Goal: Task Accomplishment & Management: Manage account settings

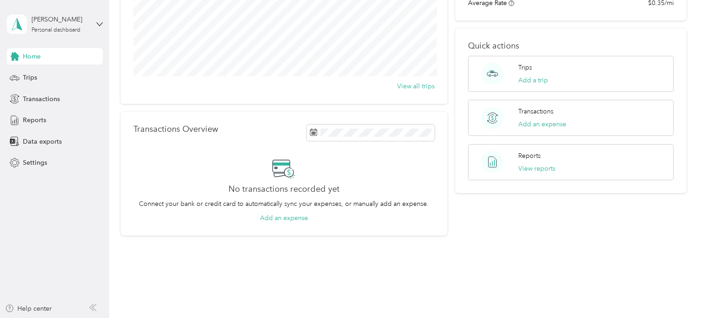
scroll to position [126, 0]
click at [531, 62] on p "Trips" at bounding box center [526, 67] width 14 height 10
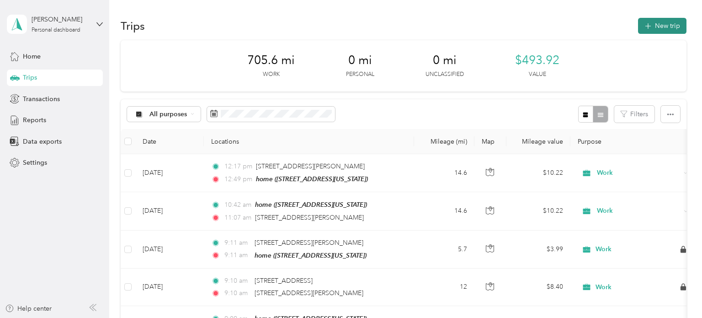
click at [676, 29] on button "New trip" at bounding box center [662, 26] width 48 height 16
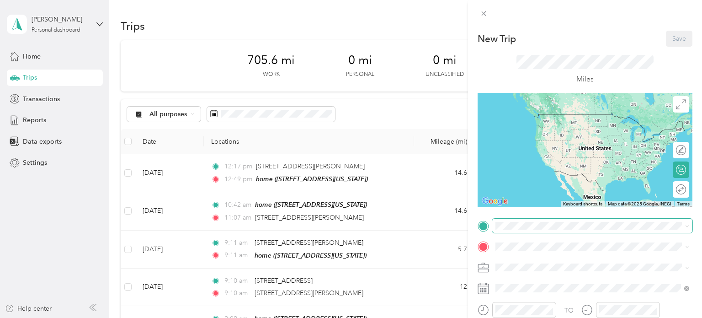
click at [607, 220] on span at bounding box center [592, 226] width 200 height 15
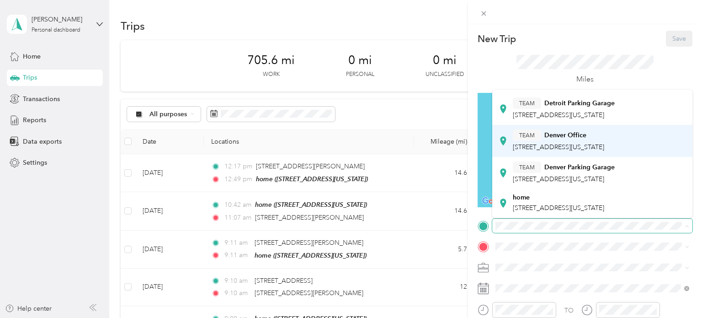
scroll to position [67, 0]
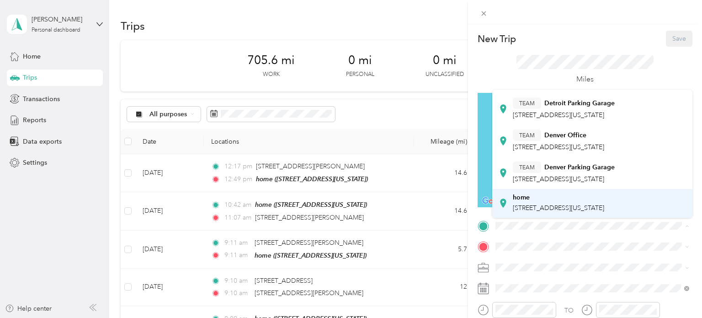
click at [596, 198] on div "home" at bounding box center [558, 197] width 91 height 8
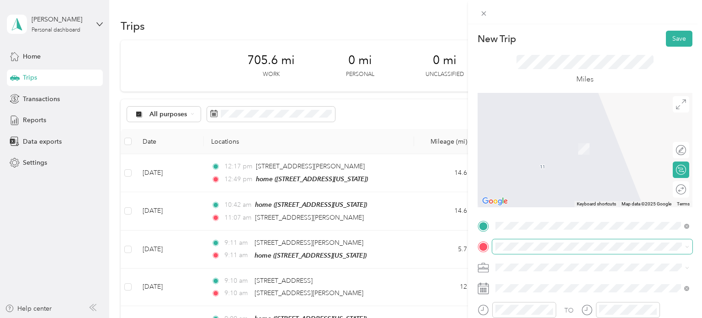
click at [508, 250] on span at bounding box center [592, 246] width 200 height 15
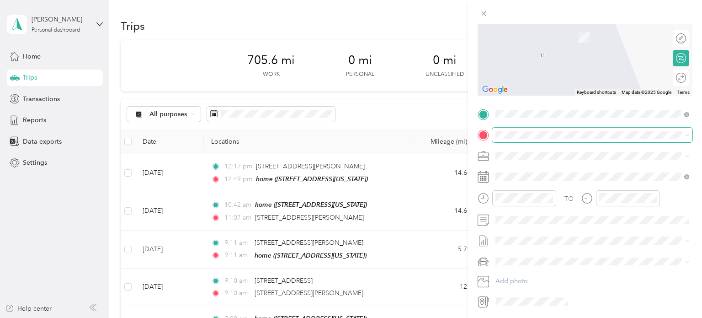
scroll to position [135, 0]
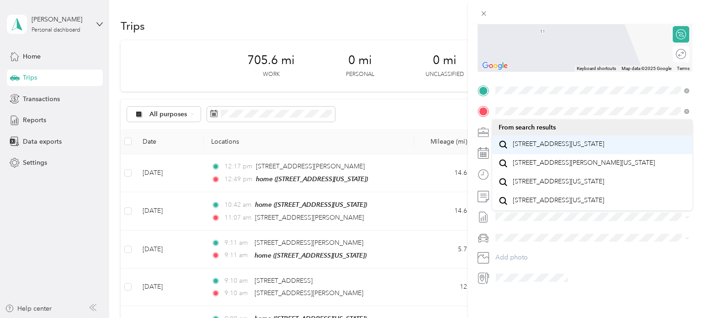
click at [543, 146] on span "[STREET_ADDRESS][US_STATE]" at bounding box center [558, 144] width 91 height 8
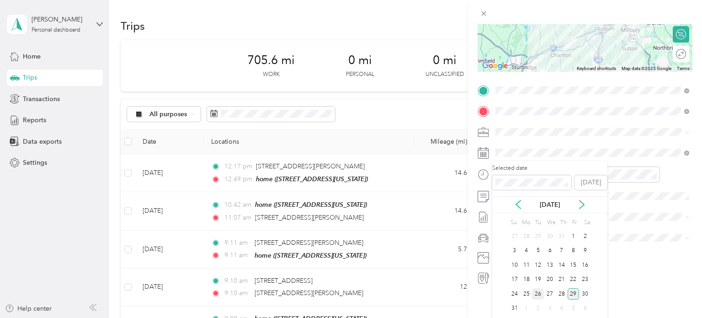
click at [539, 293] on div "26" at bounding box center [538, 293] width 12 height 11
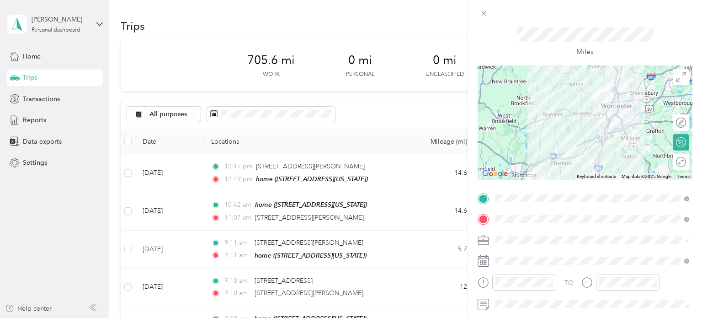
scroll to position [0, 0]
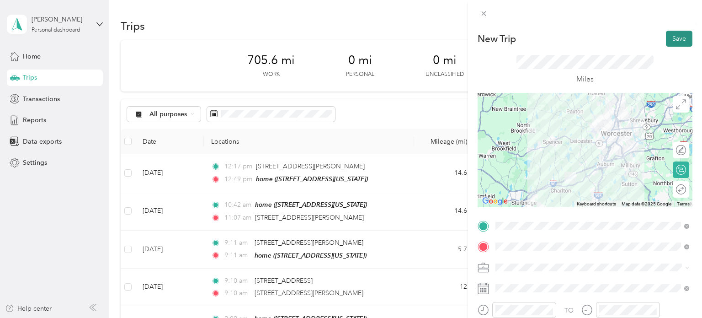
click at [679, 39] on button "Save" at bounding box center [679, 39] width 27 height 16
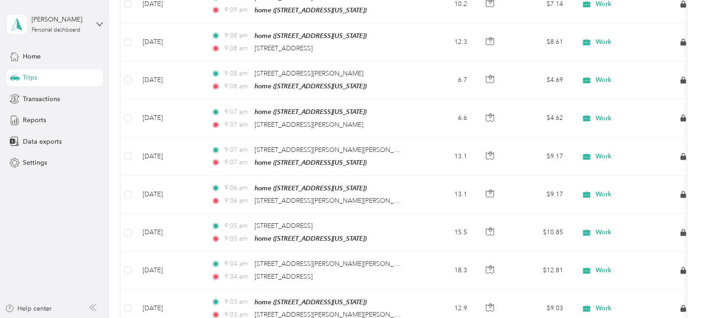
scroll to position [397, 0]
click at [40, 120] on span "Reports" at bounding box center [34, 120] width 23 height 10
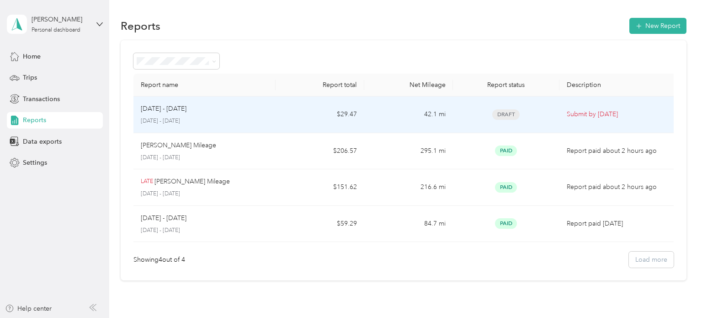
click at [220, 119] on p "[DATE] - [DATE]" at bounding box center [205, 121] width 128 height 8
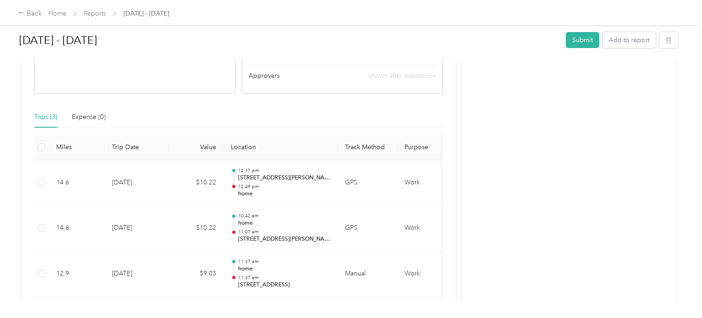
scroll to position [166, 0]
click at [22, 12] on icon at bounding box center [21, 13] width 6 height 6
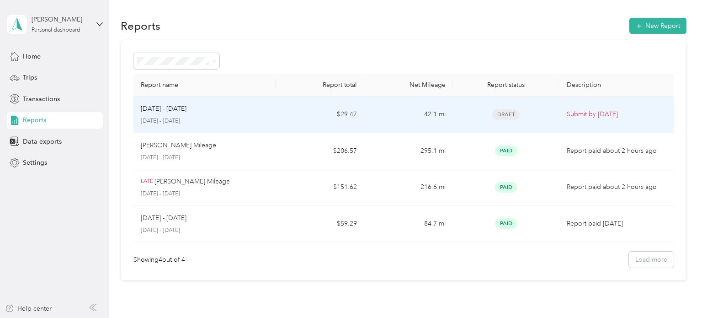
click at [295, 117] on td "$29.47" at bounding box center [320, 114] width 89 height 37
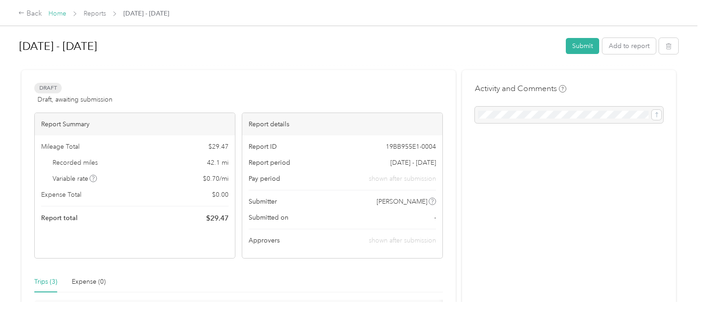
click at [65, 13] on link "Home" at bounding box center [57, 14] width 18 height 8
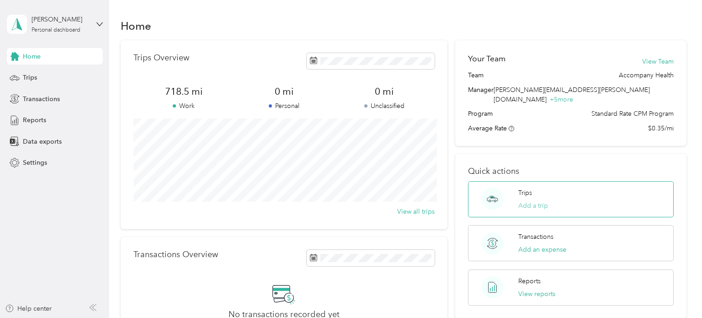
click at [532, 201] on button "Add a trip" at bounding box center [534, 206] width 30 height 10
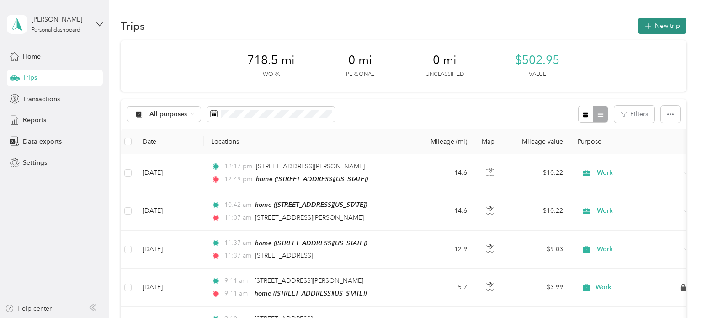
click at [653, 25] on icon "button" at bounding box center [648, 26] width 11 height 11
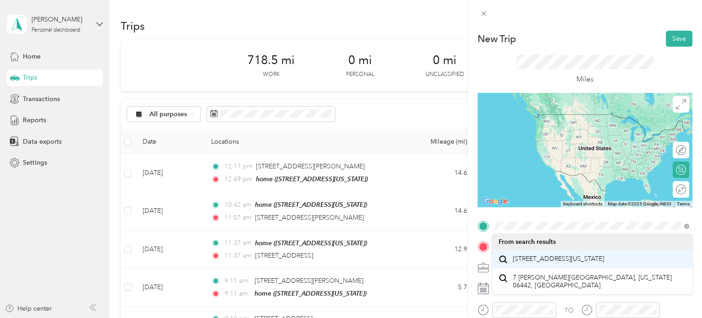
click at [547, 255] on span "[STREET_ADDRESS][US_STATE]" at bounding box center [558, 259] width 91 height 8
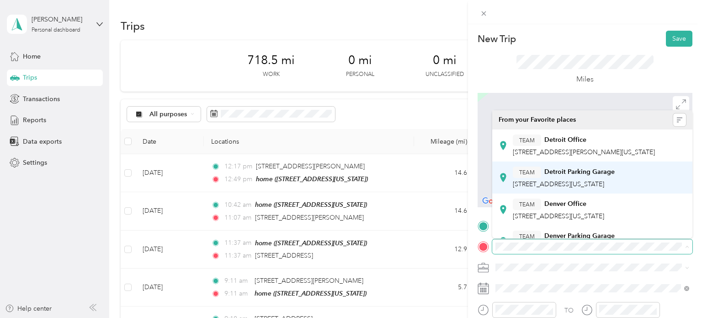
scroll to position [67, 0]
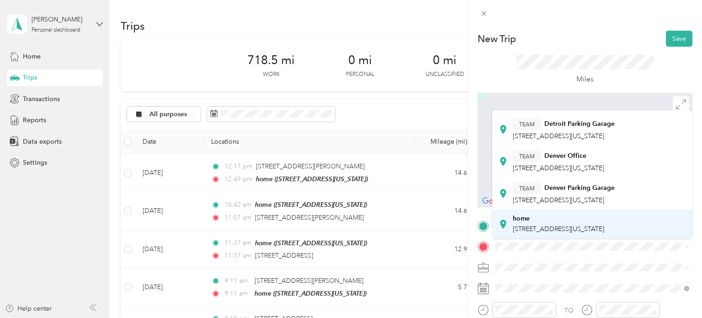
click at [537, 225] on span "[STREET_ADDRESS][US_STATE]" at bounding box center [558, 229] width 91 height 8
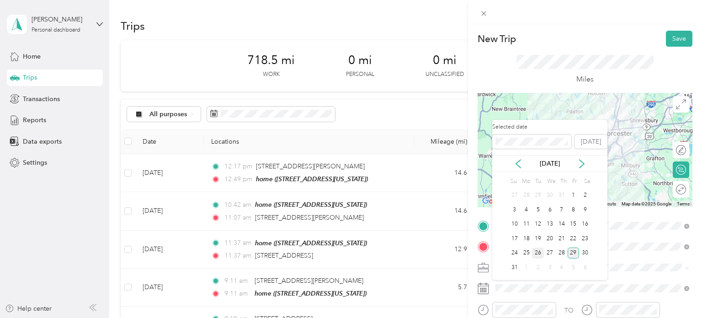
click at [537, 253] on div "26" at bounding box center [538, 252] width 12 height 11
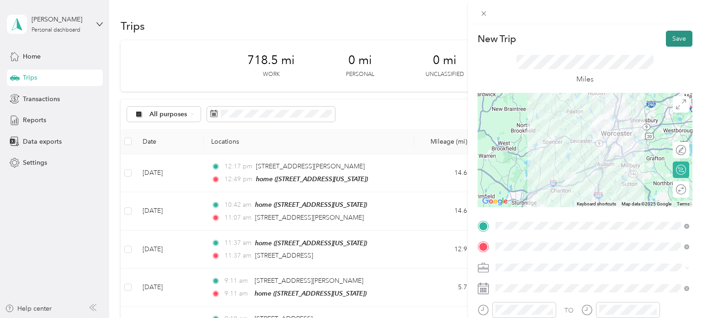
click at [681, 38] on button "Save" at bounding box center [679, 39] width 27 height 16
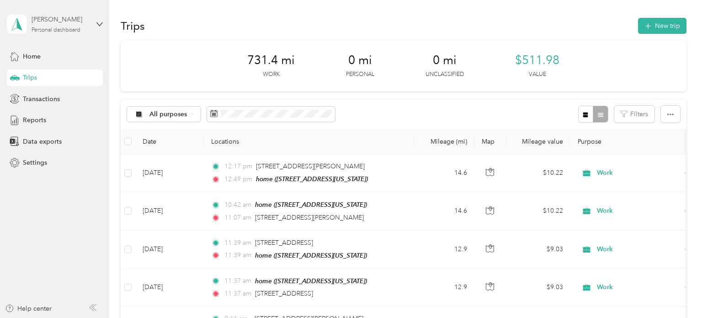
click at [87, 28] on div "[PERSON_NAME] Personal dashboard" at bounding box center [60, 24] width 57 height 18
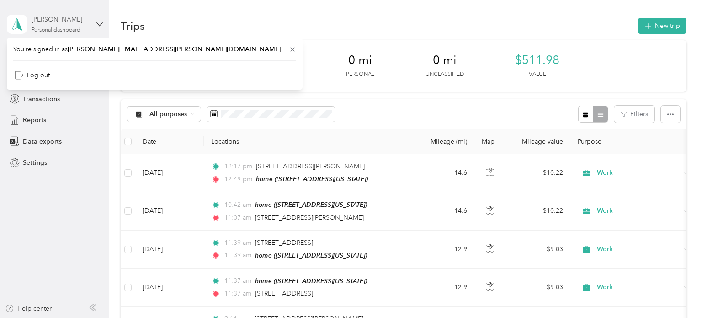
click at [87, 28] on div "[PERSON_NAME] Personal dashboard" at bounding box center [60, 24] width 57 height 18
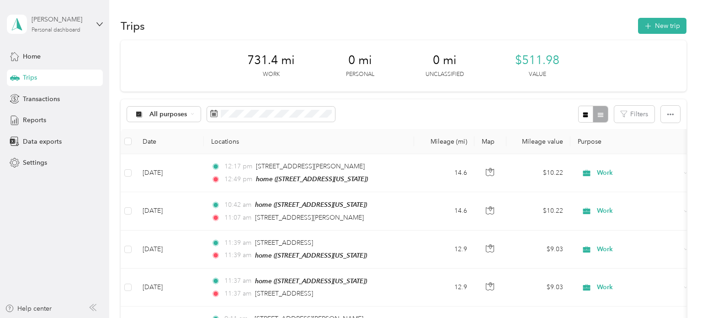
click at [87, 28] on div "[PERSON_NAME] Personal dashboard" at bounding box center [60, 24] width 57 height 18
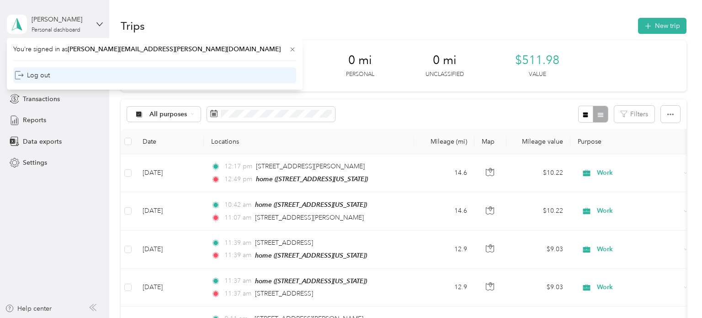
click at [49, 78] on div "Log out" at bounding box center [154, 75] width 283 height 16
